Goal: Find specific page/section: Find specific page/section

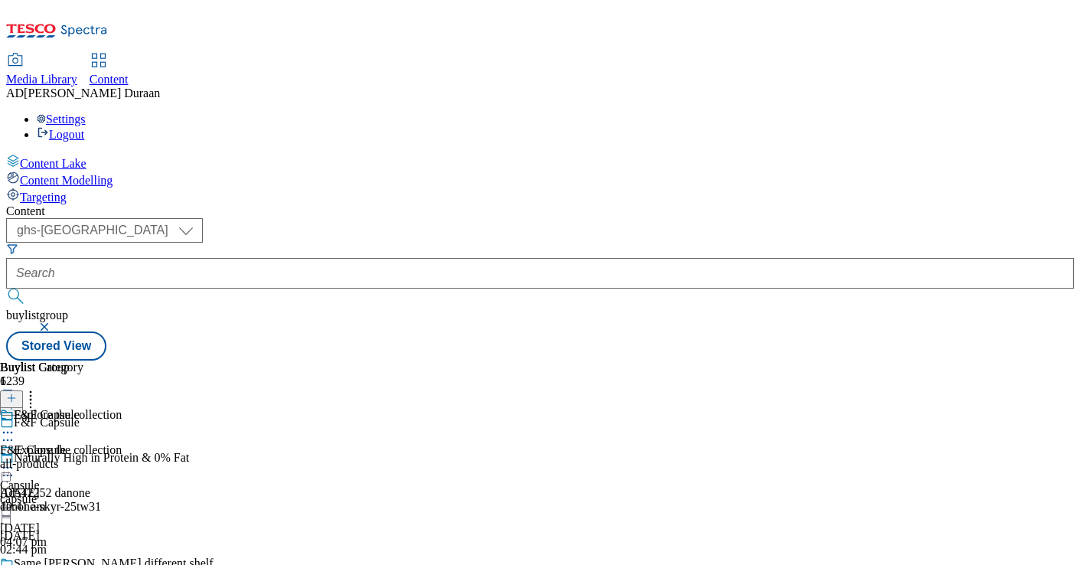
select select "ghs-uk"
drag, startPoint x: 366, startPoint y: 138, endPoint x: 361, endPoint y: 129, distance: 9.6
click at [364, 204] on div "Content ( optional ) ghs-roi ghs-uk ghs-uk buylistgroup Stored View Buylist Gro…" at bounding box center [539, 282] width 1067 height 156
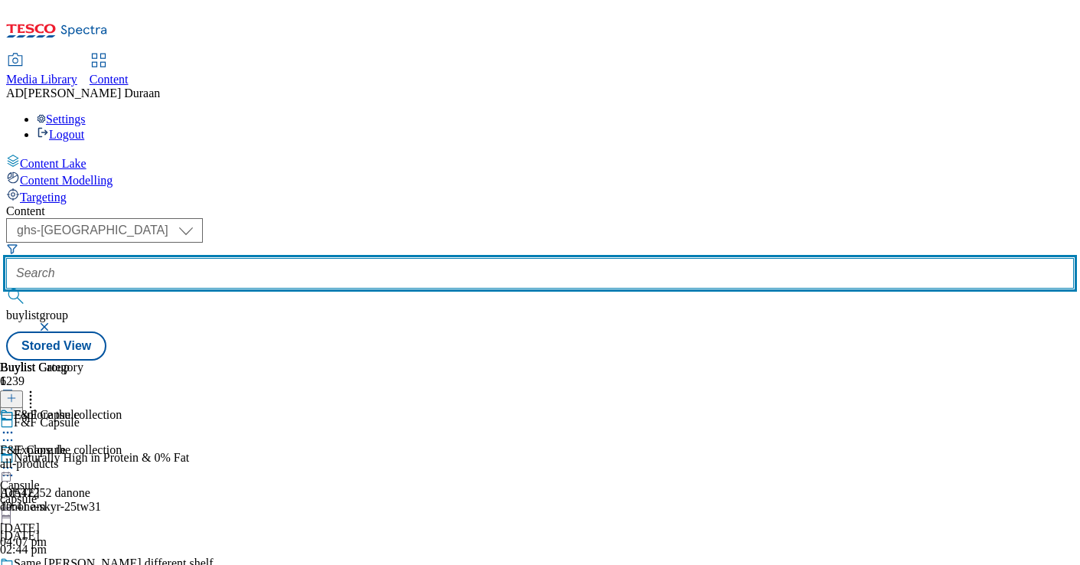
click at [362, 258] on input "text" at bounding box center [539, 273] width 1067 height 31
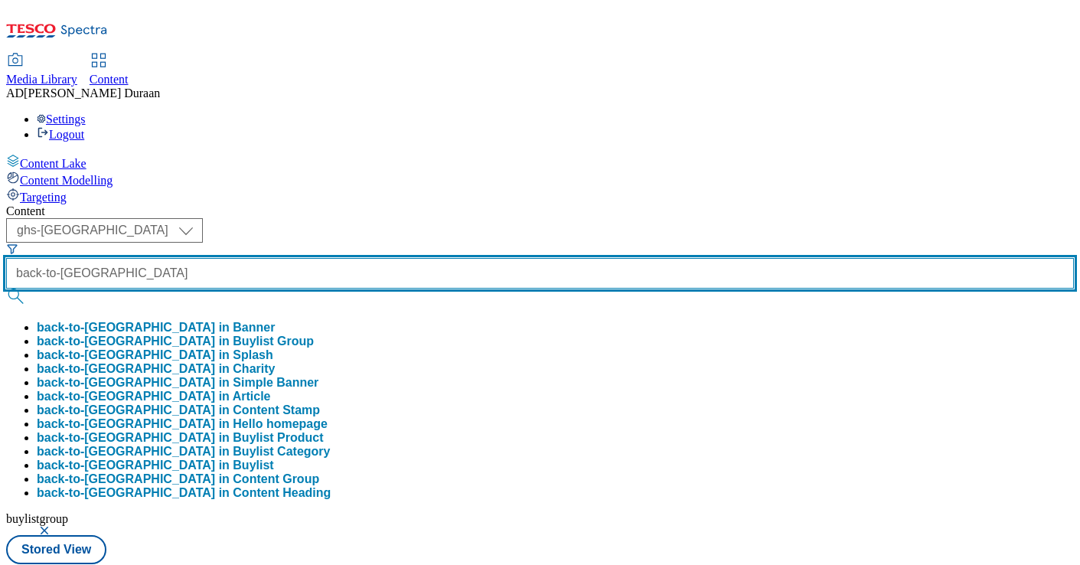
type input "back-to-uni"
click at [6, 288] on button "submit" at bounding box center [16, 295] width 21 height 15
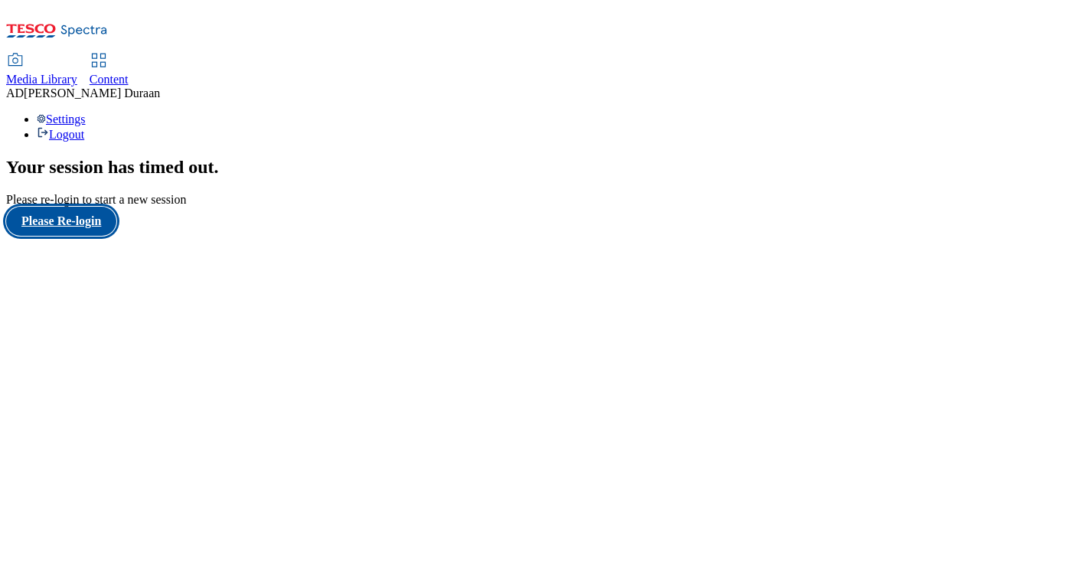
click at [83, 236] on button "Please Re-login" at bounding box center [61, 221] width 110 height 29
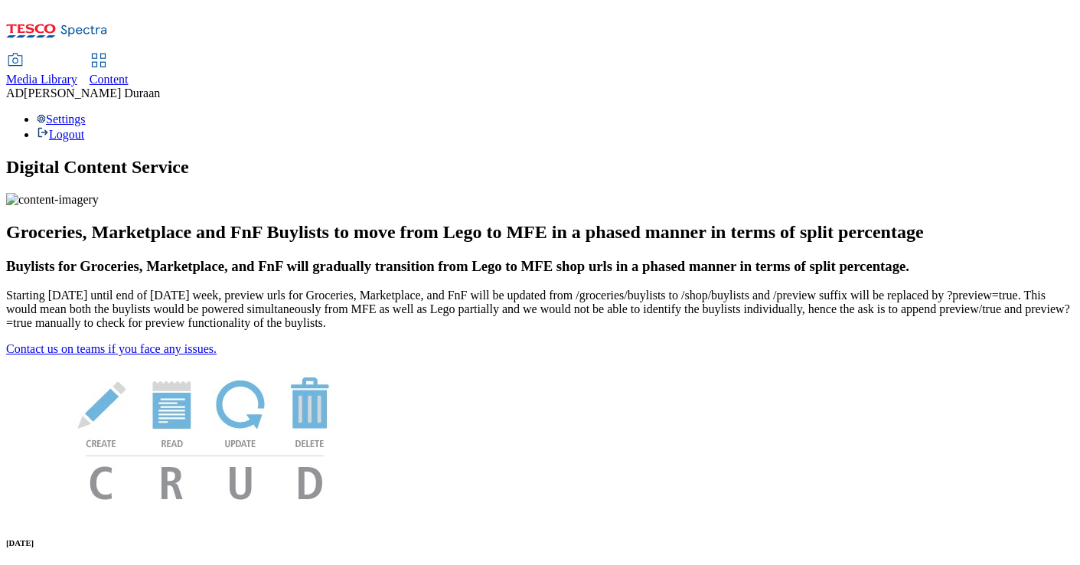
click at [129, 54] on link "Content" at bounding box center [109, 70] width 39 height 32
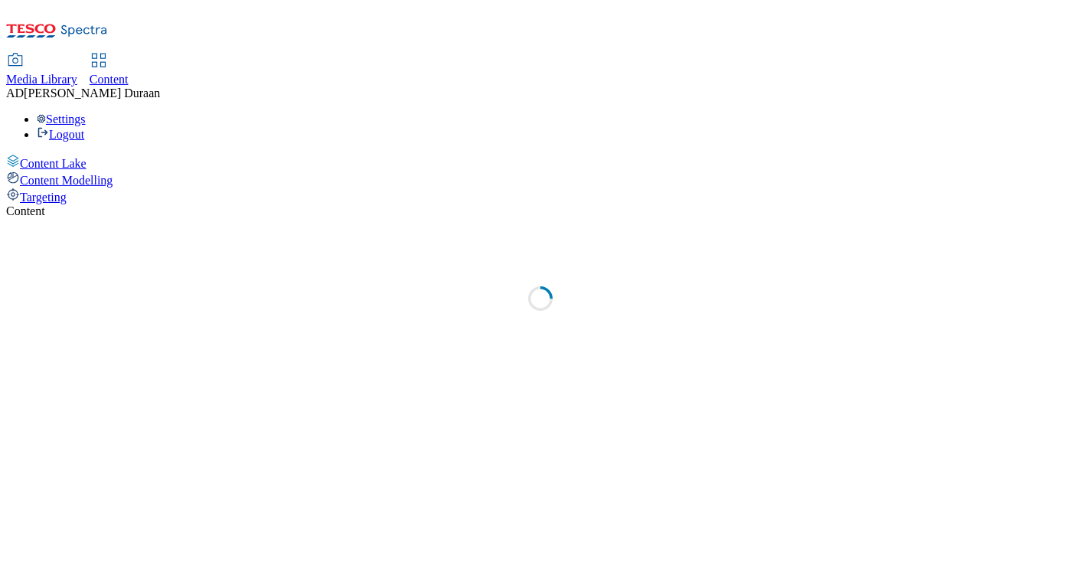
select select "ghs-[GEOGRAPHIC_DATA]"
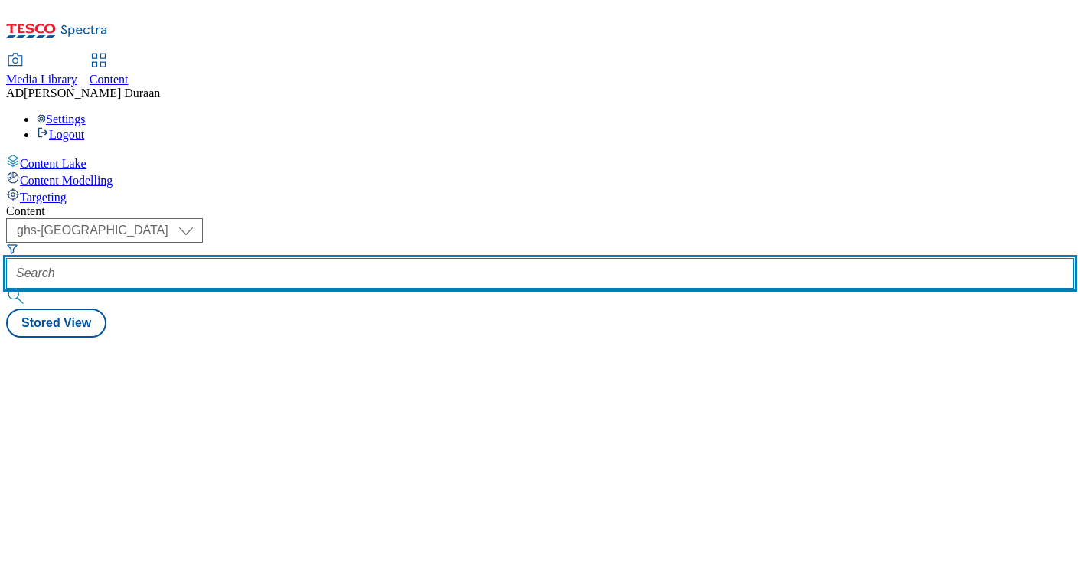
click at [348, 258] on input "text" at bounding box center [539, 273] width 1067 height 31
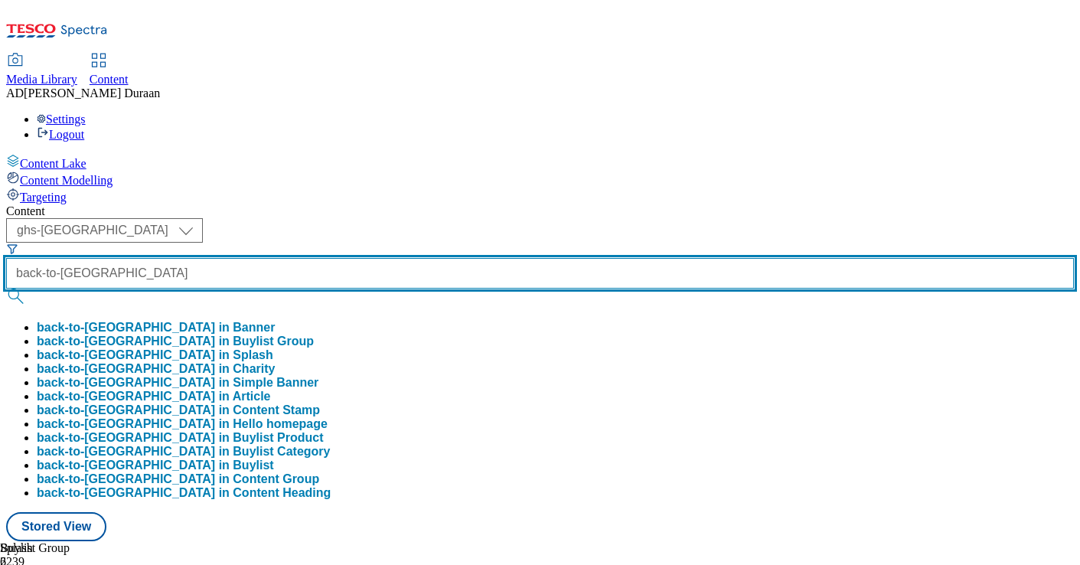
type input "back-to-[GEOGRAPHIC_DATA]"
click at [6, 288] on button "submit" at bounding box center [16, 295] width 21 height 15
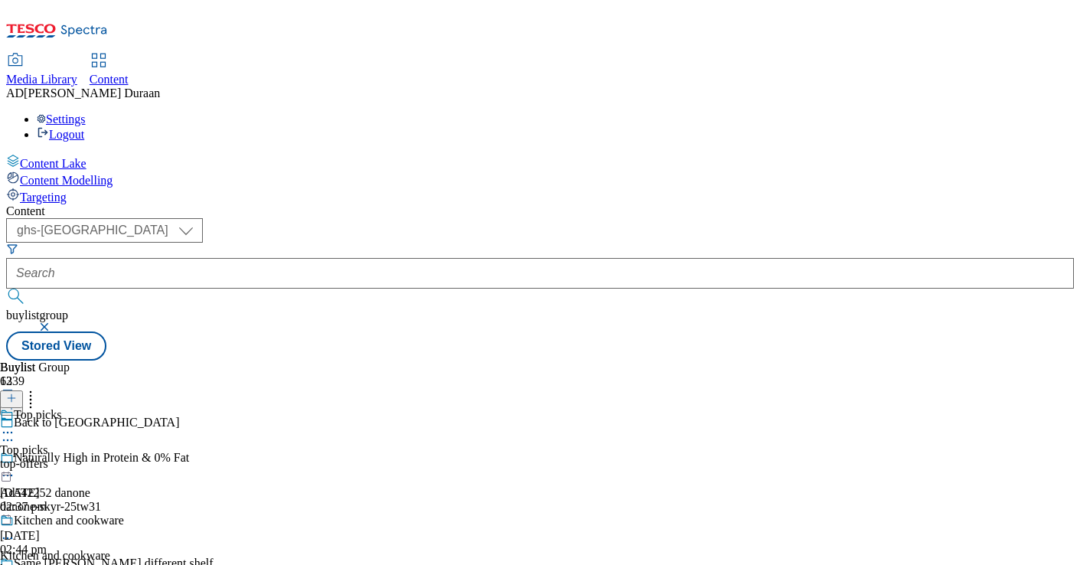
click at [163, 457] on div "top-offers" at bounding box center [81, 464] width 163 height 14
click at [15, 460] on icon at bounding box center [7, 467] width 15 height 15
